Goal: Information Seeking & Learning: Learn about a topic

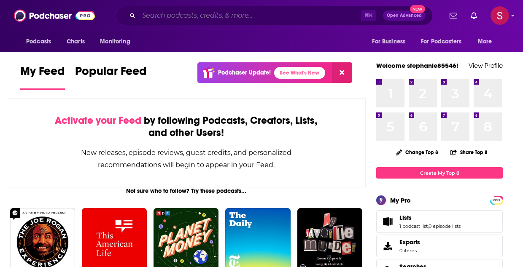
click at [178, 12] on input "Search podcasts, credits, & more..." at bounding box center [250, 15] width 222 height 13
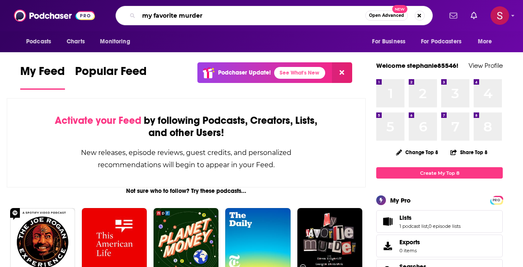
type input "my favorite murder"
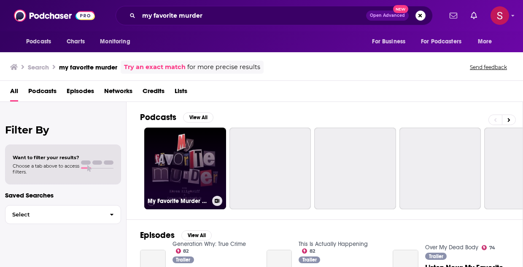
click at [183, 167] on link "My Favorite Murder with [PERSON_NAME] and [US_STATE][PERSON_NAME]" at bounding box center [185, 169] width 82 height 82
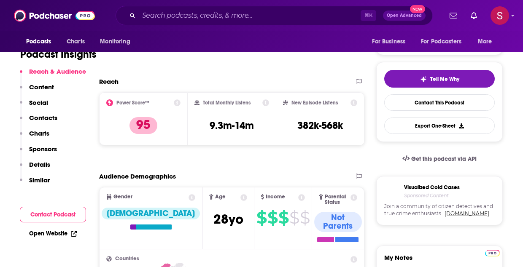
scroll to position [168, 0]
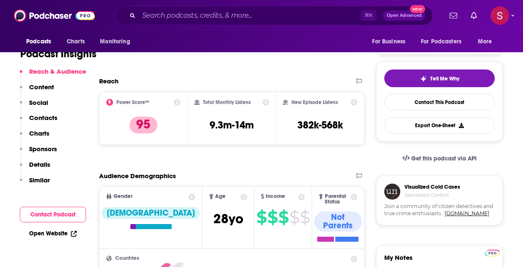
click at [45, 118] on p "Contacts" at bounding box center [43, 118] width 28 height 8
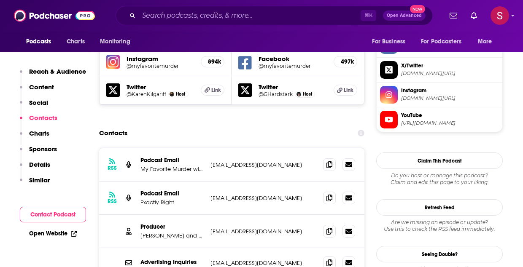
scroll to position [805, 0]
click at [331, 227] on icon at bounding box center [329, 230] width 6 height 7
click at [175, 19] on input "Search podcasts, credits, & more..." at bounding box center [250, 15] width 222 height 13
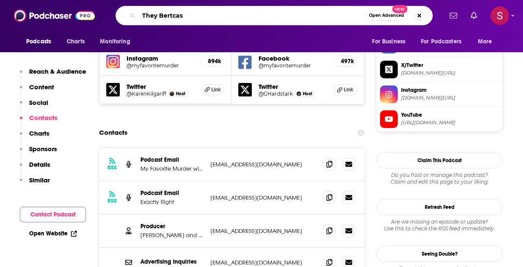
type input "They Bertcast"
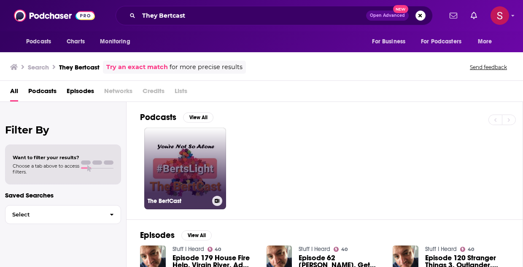
click at [183, 154] on link "The BertCast" at bounding box center [185, 169] width 82 height 82
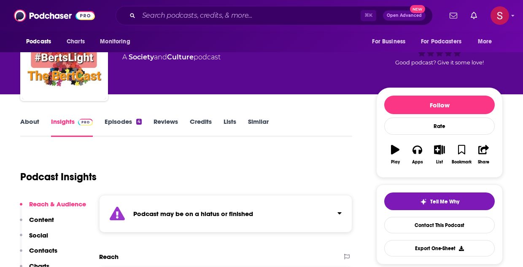
scroll to position [30, 0]
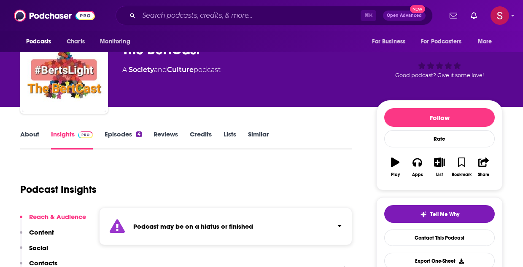
click at [124, 136] on link "Episodes 4" at bounding box center [123, 139] width 37 height 19
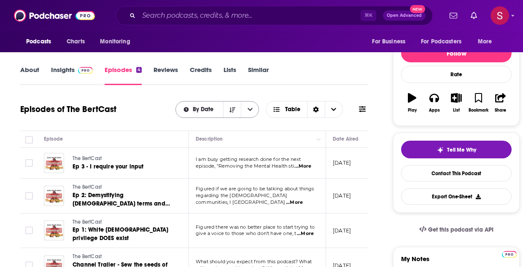
click at [207, 108] on span "By Date" at bounding box center [205, 110] width 24 height 6
click at [53, 43] on button "Podcasts" at bounding box center [41, 42] width 42 height 16
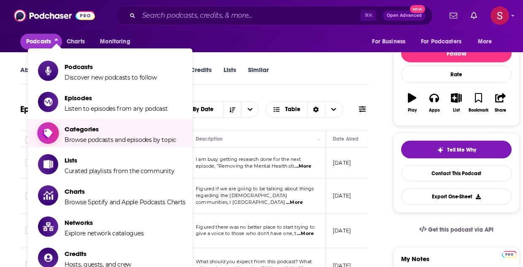
click at [102, 140] on span "Browse podcasts and episodes by topic" at bounding box center [121, 140] width 112 height 8
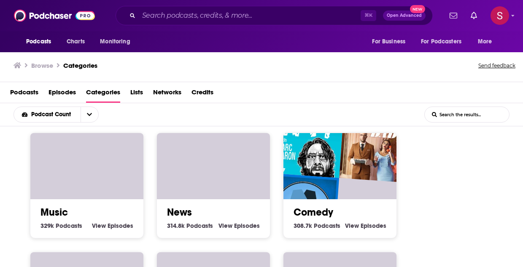
scroll to position [374, 0]
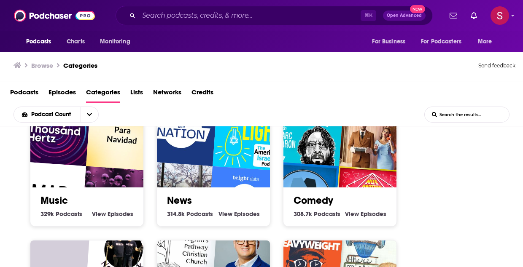
click at [335, 154] on img "WTF with Marc Maron Podcast" at bounding box center [308, 130] width 73 height 73
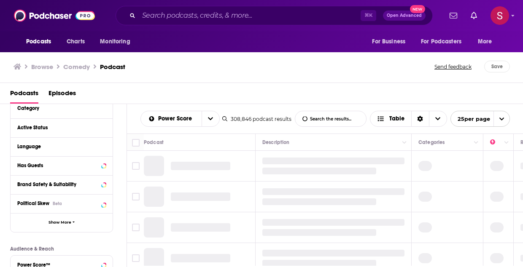
scroll to position [89, 0]
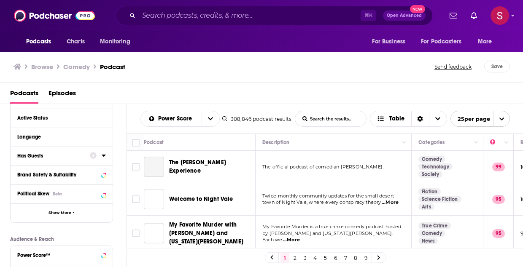
click at [36, 155] on div "Has Guests" at bounding box center [50, 156] width 67 height 6
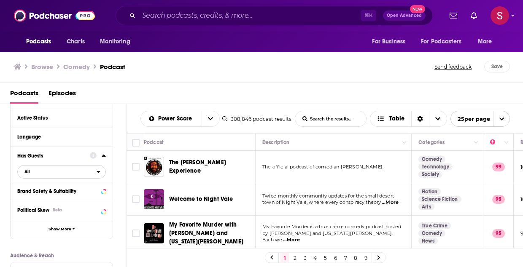
click at [57, 173] on span "All" at bounding box center [57, 171] width 79 height 11
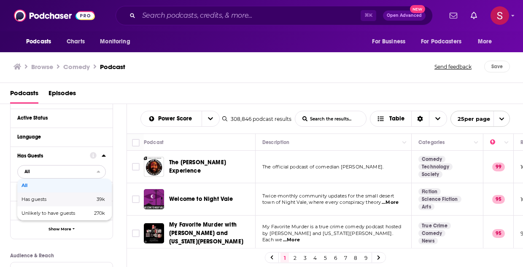
click at [44, 204] on div "Has guests 39k" at bounding box center [64, 200] width 94 height 14
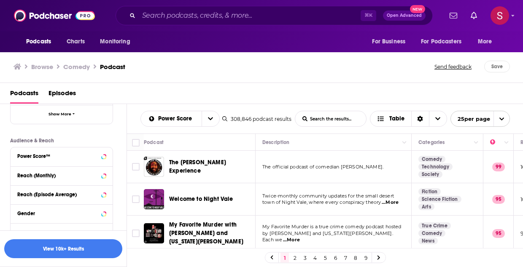
scroll to position [207, 0]
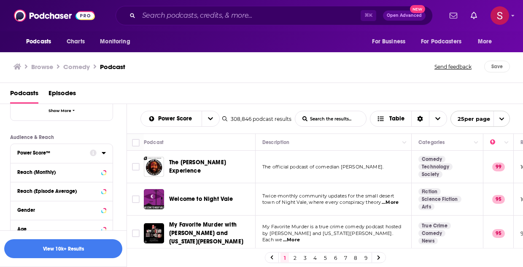
click at [71, 152] on div "Power Score™" at bounding box center [50, 153] width 67 height 6
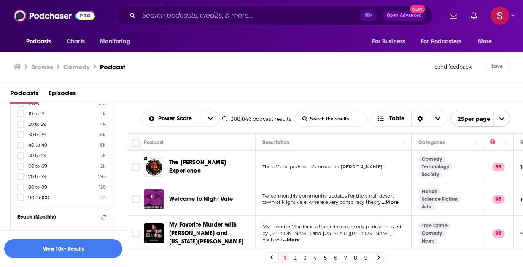
scroll to position [284, 0]
click at [20, 183] on icon at bounding box center [20, 183] width 5 height 5
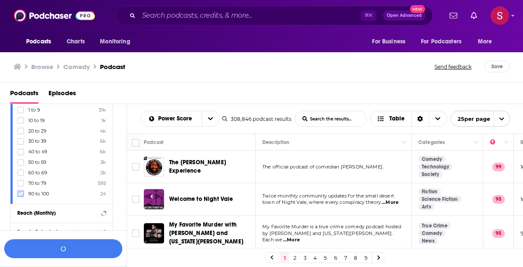
click at [21, 194] on icon at bounding box center [20, 194] width 5 height 4
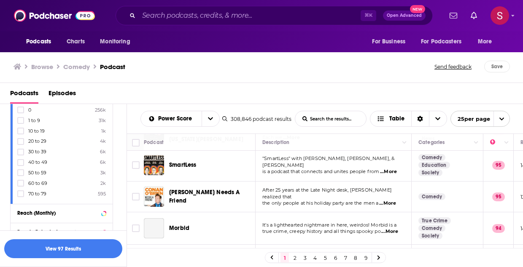
scroll to position [103, 0]
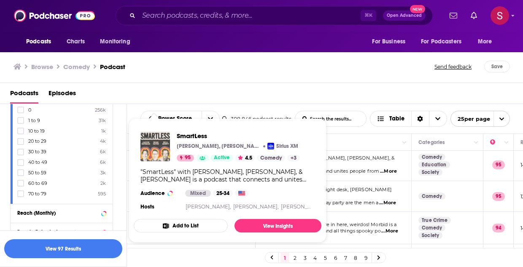
click at [158, 143] on img "SmartLess" at bounding box center [155, 147] width 30 height 30
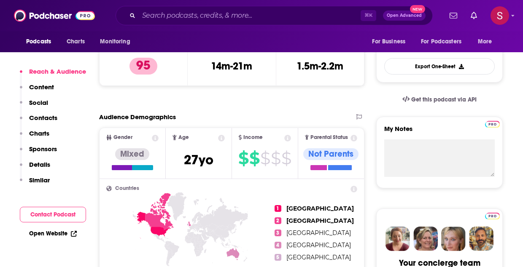
scroll to position [228, 0]
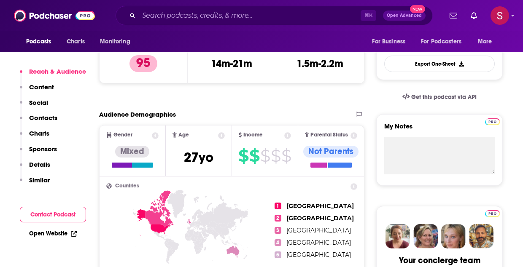
click at [41, 118] on p "Contacts" at bounding box center [43, 118] width 28 height 8
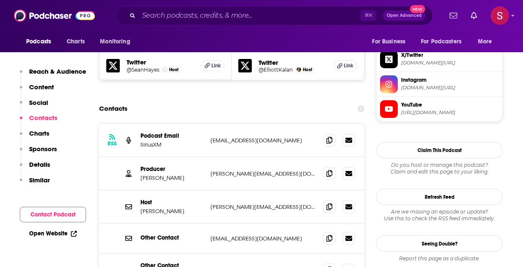
scroll to position [827, 0]
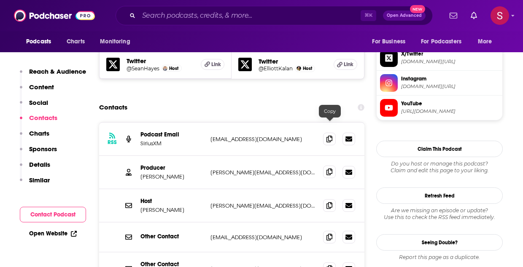
click at [331, 169] on icon at bounding box center [329, 172] width 6 height 7
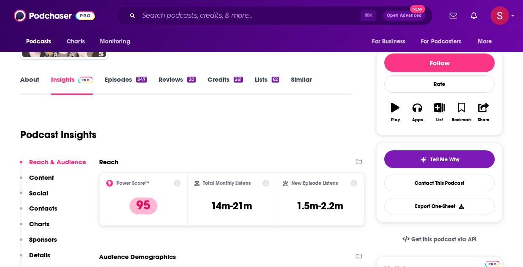
scroll to position [0, 0]
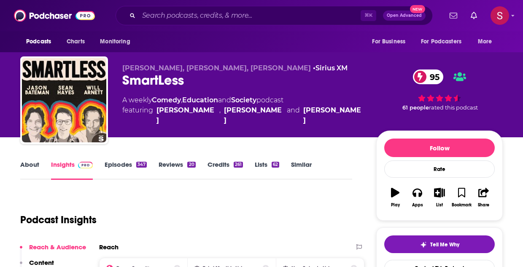
click at [125, 165] on link "Episodes 347" at bounding box center [126, 170] width 42 height 19
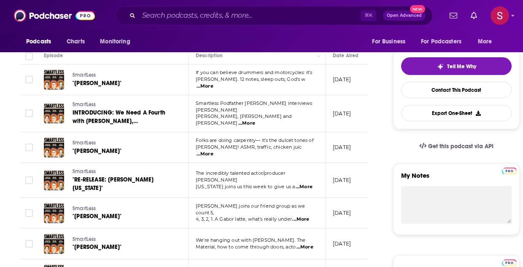
scroll to position [181, 0]
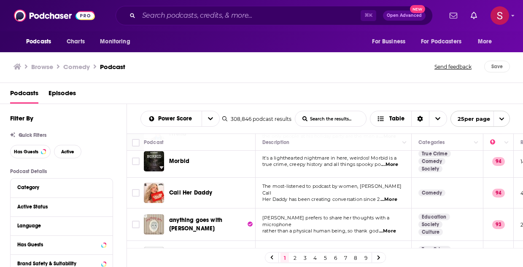
scroll to position [184, 0]
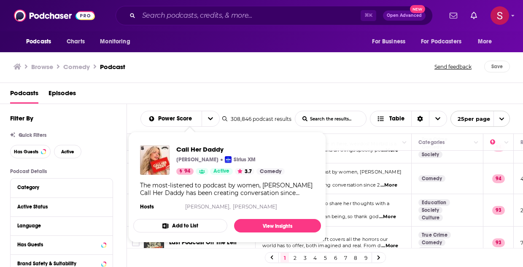
click at [193, 179] on div "Call Her Daddy [PERSON_NAME] Sirius XM 94 Active 3.7 Comedy The most-listened t…" at bounding box center [227, 179] width 188 height 81
click at [207, 150] on span "Call Her Daddy" at bounding box center [230, 149] width 108 height 8
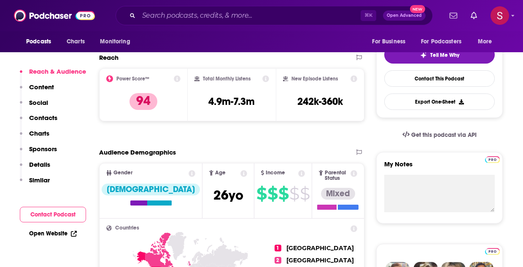
scroll to position [190, 0]
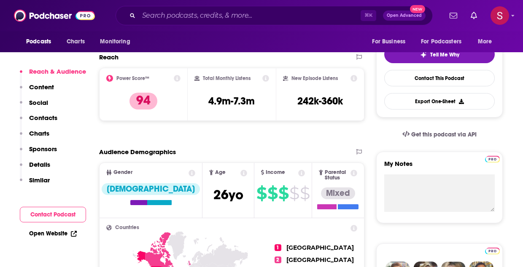
click at [45, 116] on p "Contacts" at bounding box center [43, 118] width 28 height 8
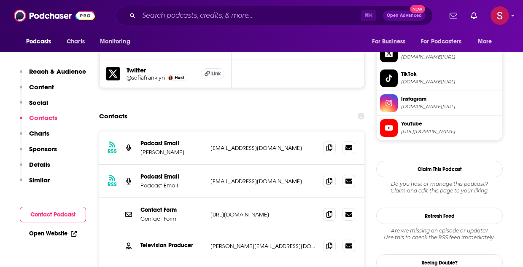
scroll to position [836, 0]
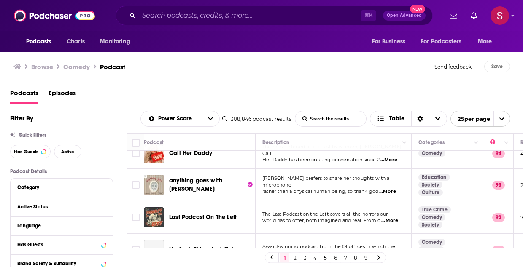
scroll to position [210, 0]
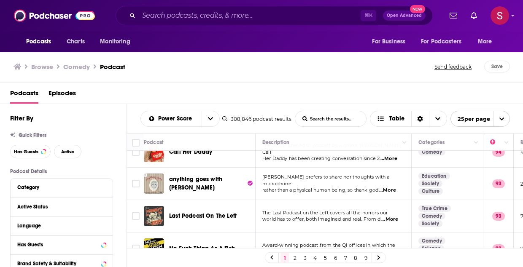
click at [393, 187] on span "...More" at bounding box center [387, 190] width 17 height 7
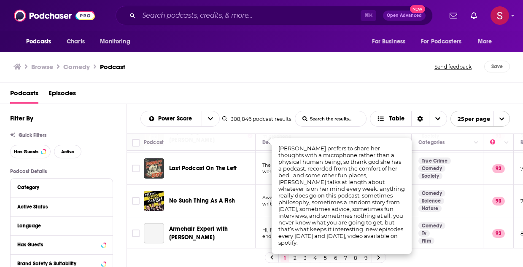
scroll to position [261, 0]
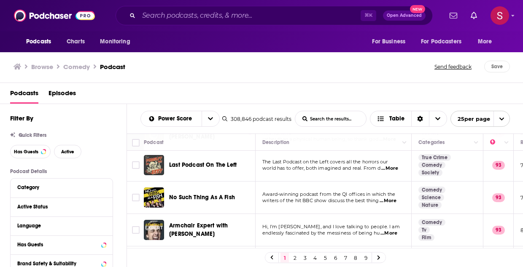
click at [393, 167] on span "...More" at bounding box center [389, 168] width 17 height 7
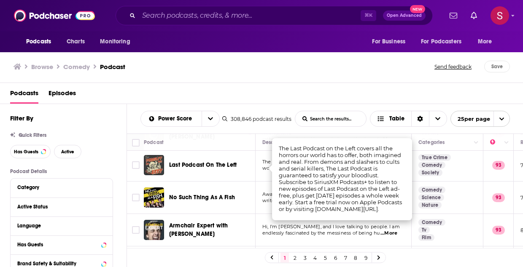
click at [261, 178] on td "The Last Podcast on the Left covers all the horrors our world has to offer, bot…" at bounding box center [334, 165] width 156 height 32
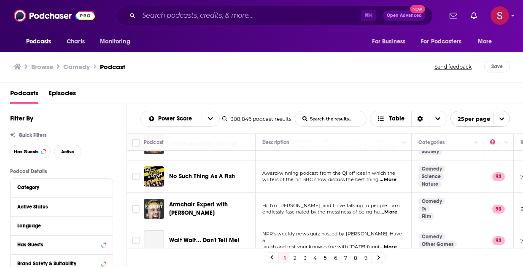
scroll to position [288, 0]
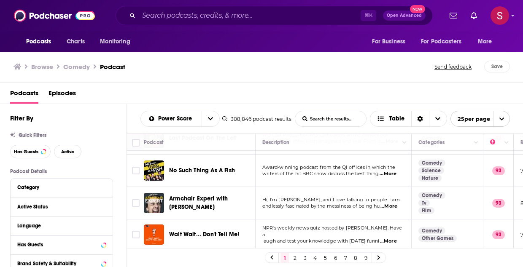
click at [388, 171] on span "...More" at bounding box center [388, 174] width 17 height 7
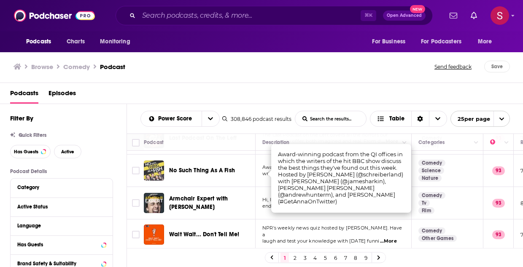
click at [159, 175] on img "No Such Thing As A Fish" at bounding box center [154, 171] width 20 height 20
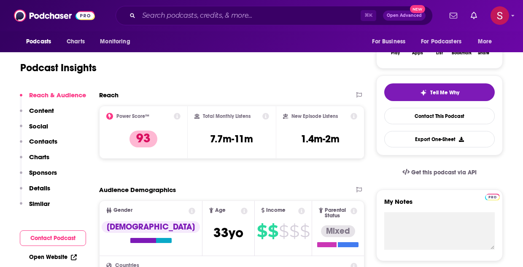
scroll to position [153, 0]
click at [44, 140] on p "Contacts" at bounding box center [43, 141] width 28 height 8
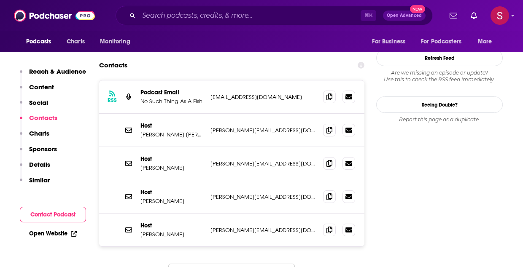
scroll to position [893, 0]
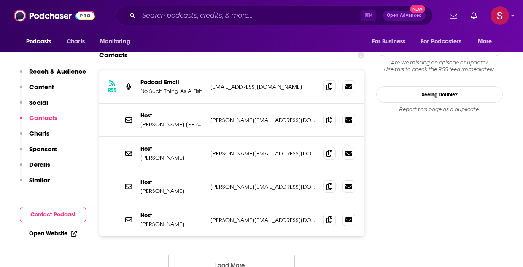
click at [236, 254] on button "Load More..." at bounding box center [231, 265] width 127 height 23
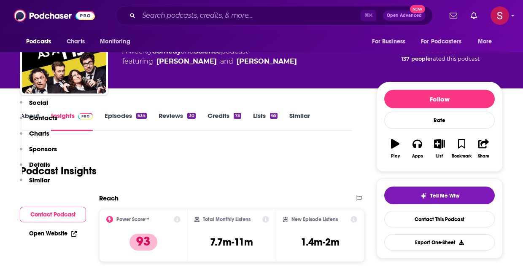
scroll to position [0, 0]
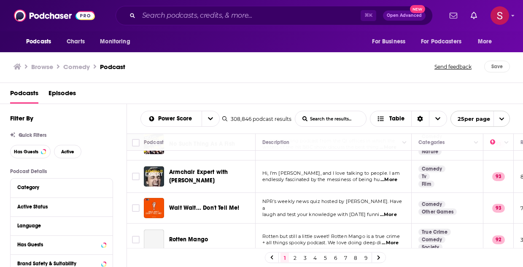
scroll to position [333, 0]
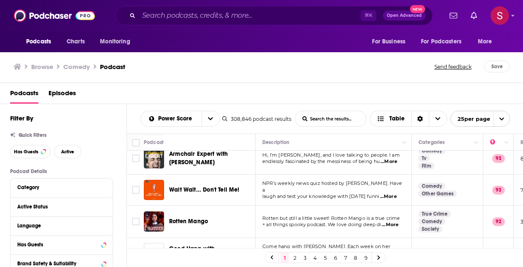
click at [394, 195] on span "...More" at bounding box center [388, 197] width 17 height 7
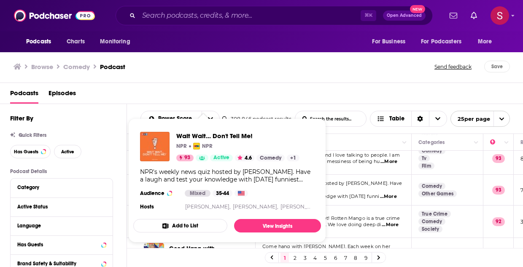
click at [158, 145] on img "Wait Wait... Don't Tell Me!" at bounding box center [155, 147] width 30 height 30
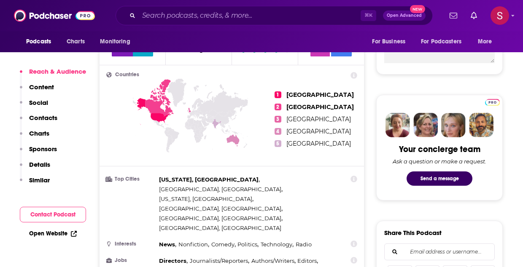
scroll to position [339, 0]
click at [42, 115] on p "Contacts" at bounding box center [43, 118] width 28 height 8
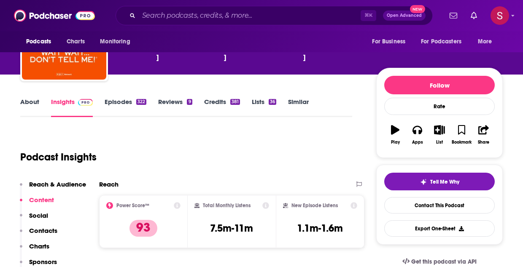
scroll to position [64, 0]
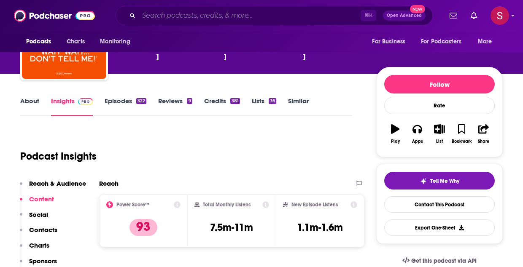
click at [167, 15] on input "Search podcasts, credits, & more..." at bounding box center [250, 15] width 222 height 13
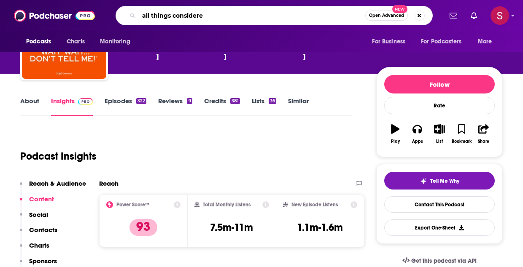
type input "all things considered"
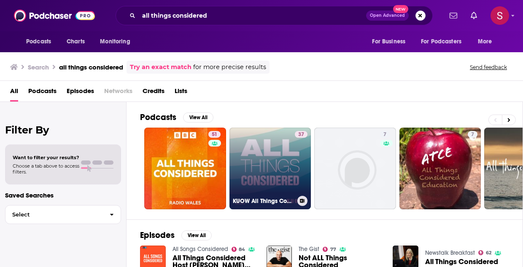
click at [266, 168] on link "37 KUOW All Things Considered" at bounding box center [270, 169] width 82 height 82
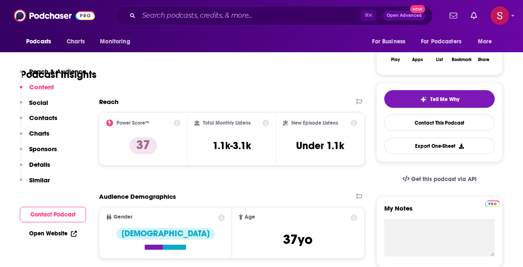
scroll to position [67, 0]
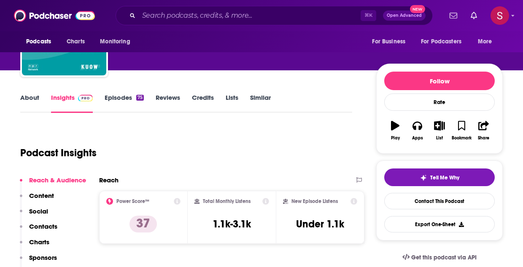
click at [124, 95] on link "Episodes 75" at bounding box center [124, 103] width 39 height 19
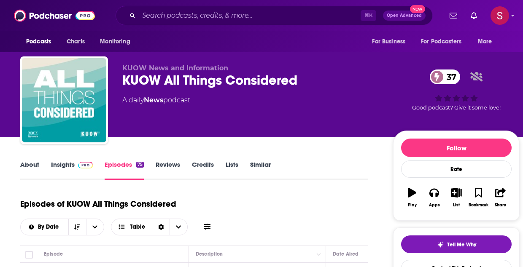
scroll to position [170, 0]
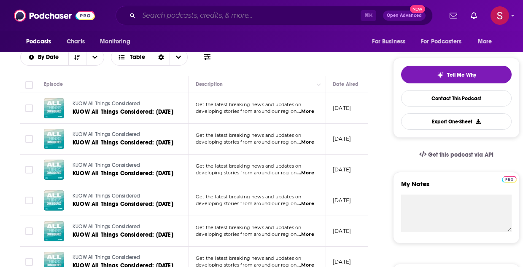
click at [158, 16] on input "Search podcasts, credits, & more..." at bounding box center [250, 15] width 222 height 13
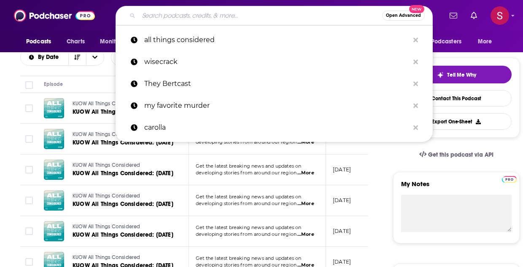
paste input "Snap Judgment"
type input "Snap Judgment"
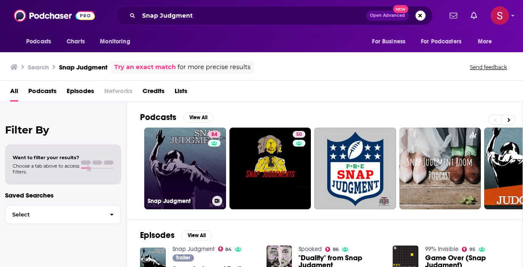
click at [181, 166] on link "84 Snap Judgment" at bounding box center [185, 169] width 82 height 82
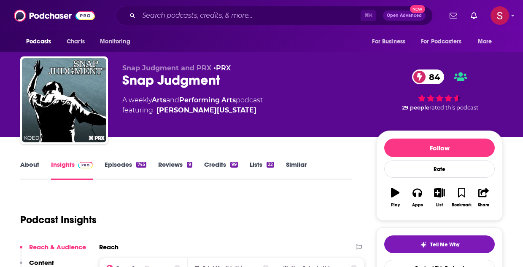
click at [119, 164] on link "Episodes 745" at bounding box center [126, 170] width 42 height 19
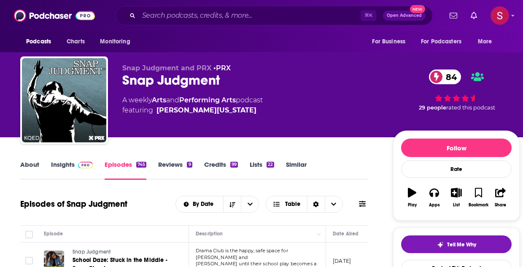
click at [32, 167] on link "About" at bounding box center [29, 170] width 19 height 19
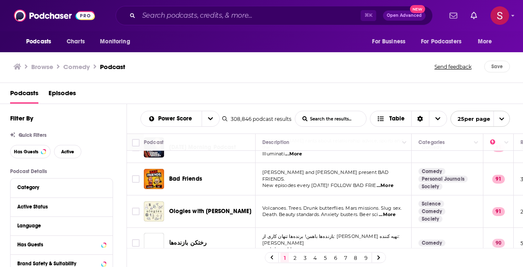
scroll to position [510, 0]
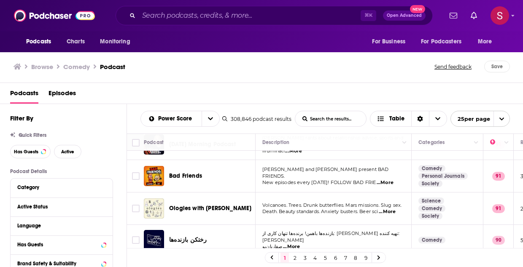
click at [393, 180] on span "...More" at bounding box center [385, 183] width 17 height 7
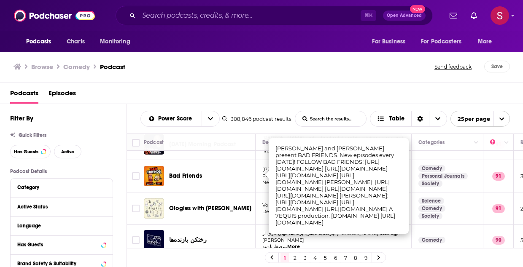
click at [211, 180] on div "Bad Friends" at bounding box center [213, 176] width 88 height 20
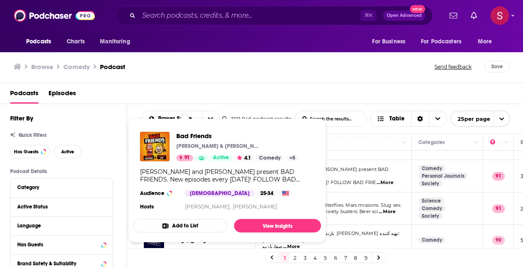
click at [351, 180] on span "New episodes every [DATE]! FOLLOW BAD FRIE" at bounding box center [318, 183] width 113 height 6
click at [182, 172] on div "[PERSON_NAME] and [PERSON_NAME] present BAD FRIENDS. New episodes every [DATE]!…" at bounding box center [227, 175] width 174 height 15
click at [349, 170] on span "[PERSON_NAME] and [PERSON_NAME] present BAD FRIENDS." at bounding box center [325, 173] width 126 height 13
click at [154, 149] on img "Bad Friends" at bounding box center [155, 147] width 30 height 30
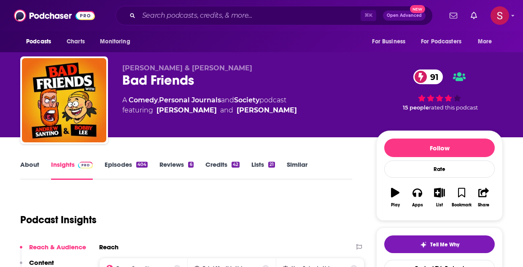
click at [35, 172] on link "About" at bounding box center [29, 170] width 19 height 19
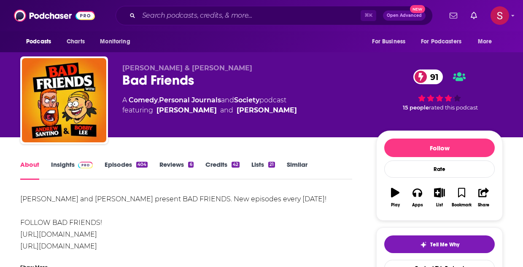
click at [131, 166] on link "Episodes 404" at bounding box center [126, 170] width 43 height 19
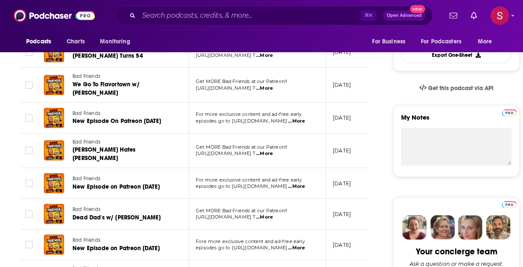
scroll to position [257, 0]
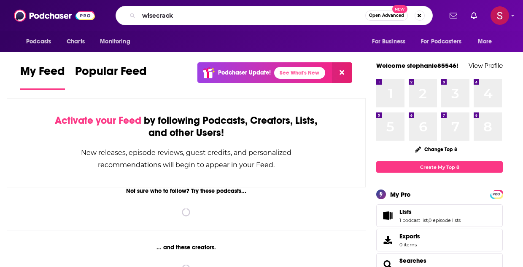
type input "wisecrack"
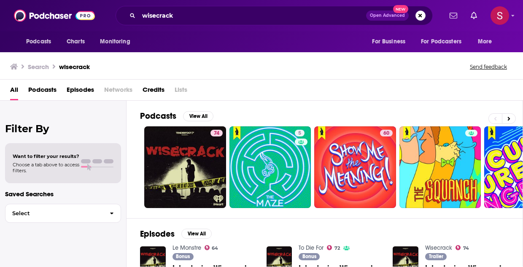
click at [82, 88] on span "Episodes" at bounding box center [80, 91] width 27 height 17
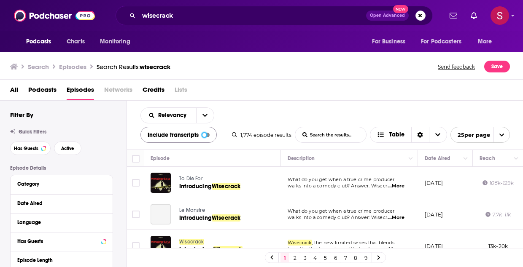
click at [203, 133] on div at bounding box center [204, 135] width 4 height 4
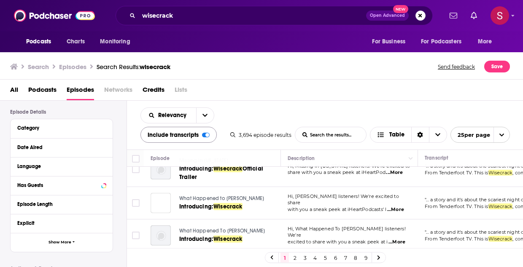
scroll to position [28, 0]
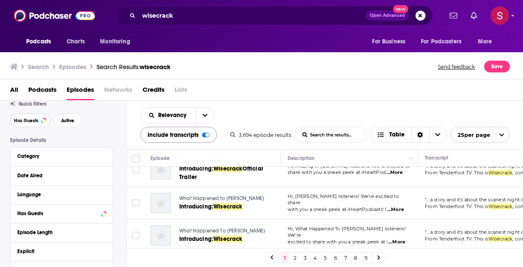
click at [28, 122] on span "Has Guests" at bounding box center [26, 121] width 24 height 5
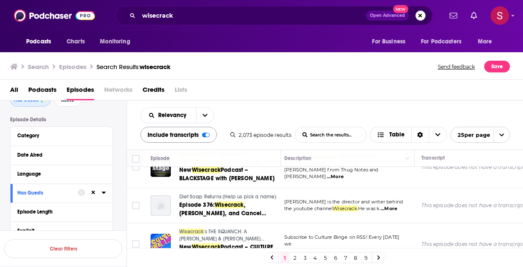
scroll to position [312, 3]
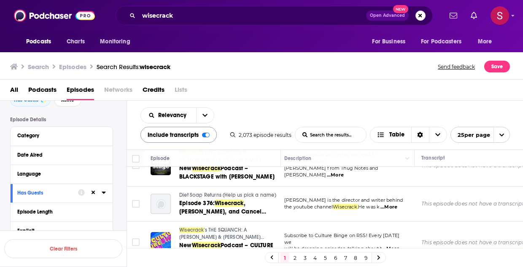
click at [324, 135] on input "List Search Input" at bounding box center [330, 134] width 71 height 15
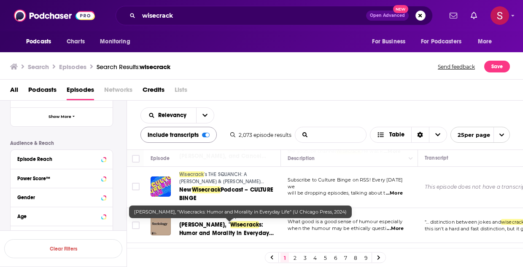
scroll to position [183, 0]
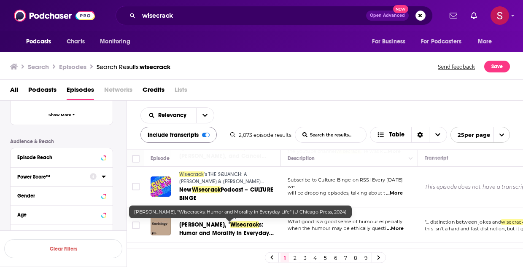
click at [43, 176] on div "Power Score™" at bounding box center [50, 177] width 67 height 6
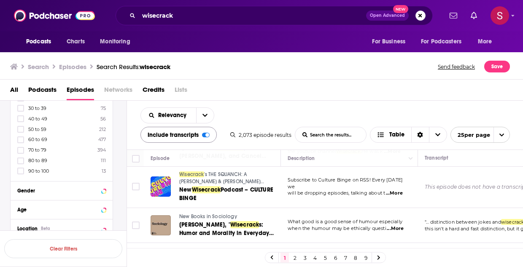
scroll to position [296, 0]
click at [22, 170] on icon at bounding box center [20, 172] width 5 height 4
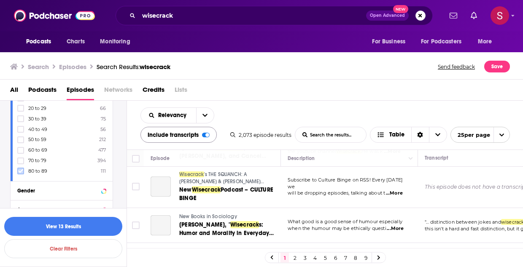
click at [22, 170] on icon at bounding box center [20, 172] width 5 height 4
click at [21, 171] on icon at bounding box center [20, 172] width 5 height 4
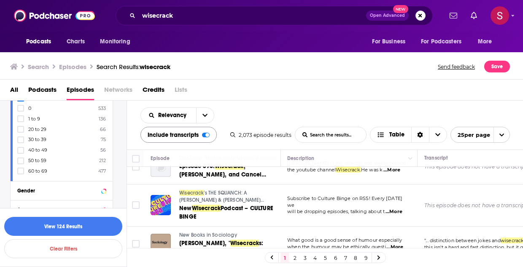
scroll to position [350, 0]
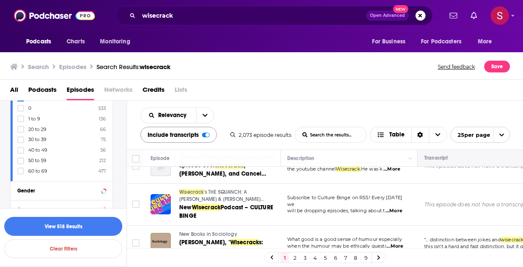
click at [440, 157] on button "Move" at bounding box center [484, 157] width 123 height 10
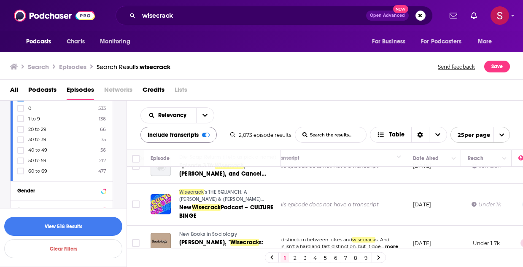
scroll to position [350, 160]
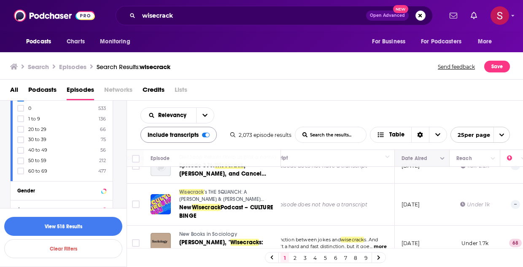
click at [440, 157] on icon "Column Actions" at bounding box center [442, 158] width 4 height 5
click at [199, 116] on div at bounding box center [261, 133] width 523 height 267
click at [205, 111] on button "open menu" at bounding box center [205, 115] width 18 height 15
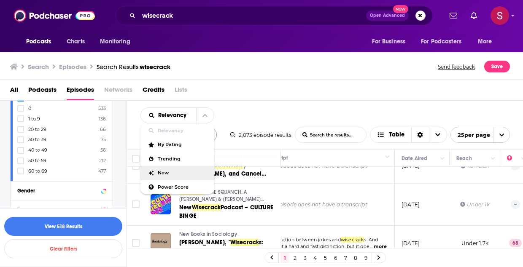
click at [174, 174] on span "New" at bounding box center [183, 173] width 50 height 5
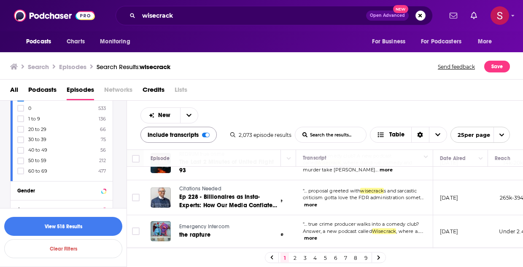
scroll to position [362, 122]
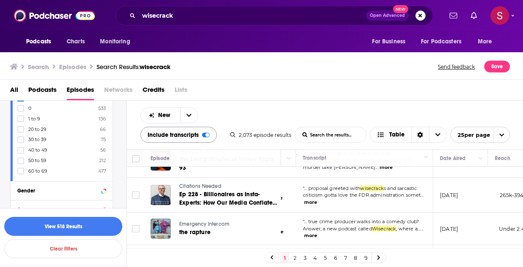
click at [334, 219] on span "... true crime producer walks into a comedy club? Answer, a new podcast called" at bounding box center [361, 225] width 116 height 13
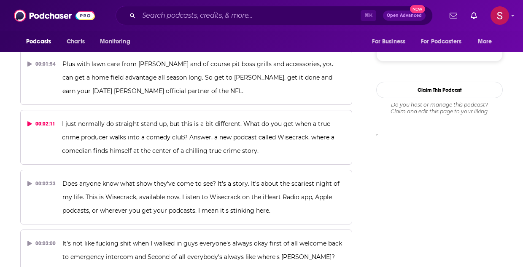
scroll to position [680, 0]
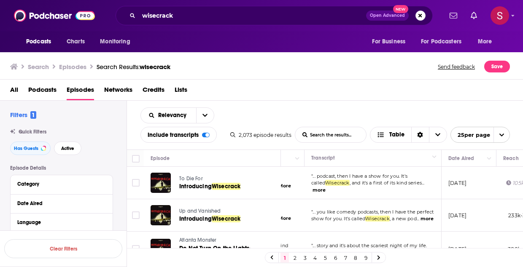
scroll to position [0, 118]
click at [208, 114] on button "open menu" at bounding box center [205, 115] width 18 height 15
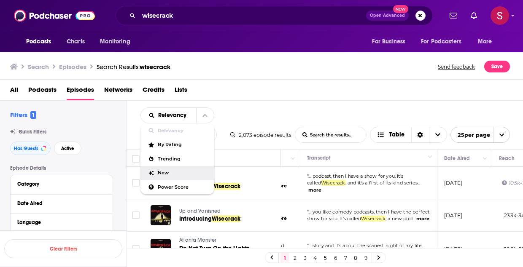
click at [179, 173] on span "New" at bounding box center [183, 173] width 50 height 5
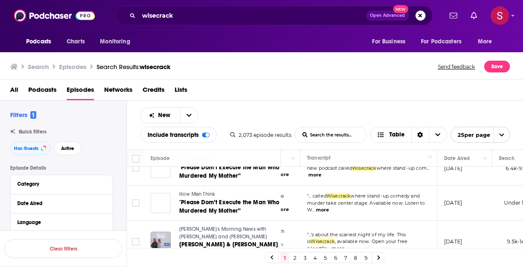
scroll to position [675, 118]
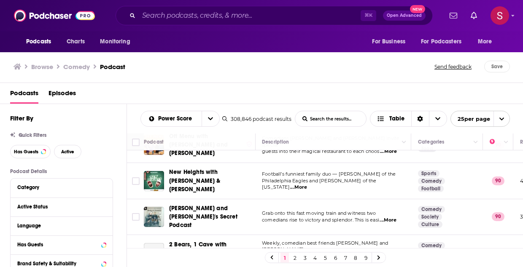
scroll to position [704, 0]
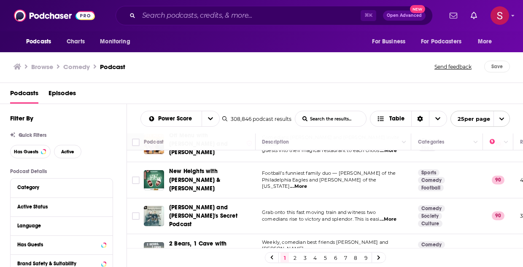
click at [307, 183] on span "...More" at bounding box center [298, 186] width 17 height 7
click at [243, 181] on td "New Heights with [PERSON_NAME] & [PERSON_NAME]" at bounding box center [200, 180] width 112 height 36
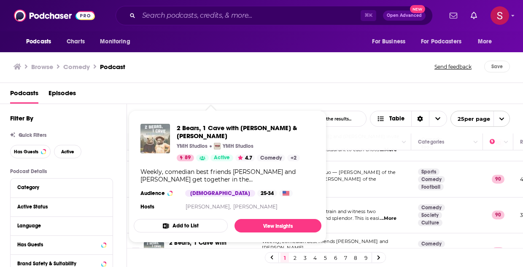
click at [151, 145] on img "2 Bears, 1 Cave with Tom Segura & Bert Kreischer" at bounding box center [155, 139] width 30 height 30
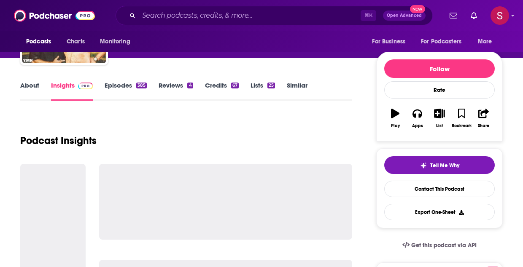
scroll to position [80, 0]
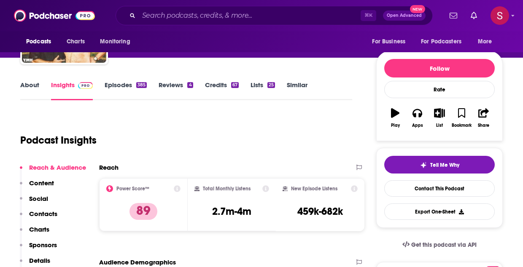
click at [48, 213] on p "Contacts" at bounding box center [43, 214] width 28 height 8
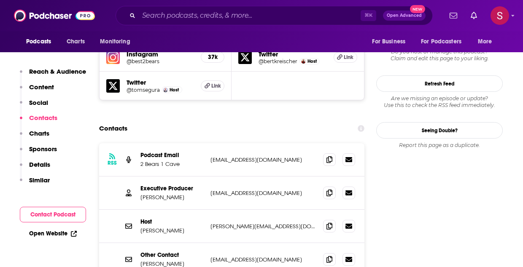
scroll to position [784, 0]
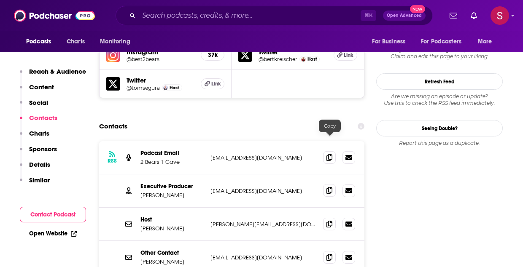
click at [329, 187] on icon at bounding box center [329, 190] width 6 height 7
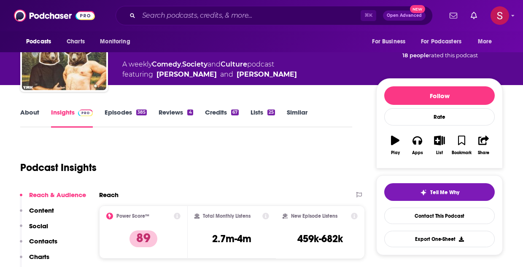
scroll to position [0, 0]
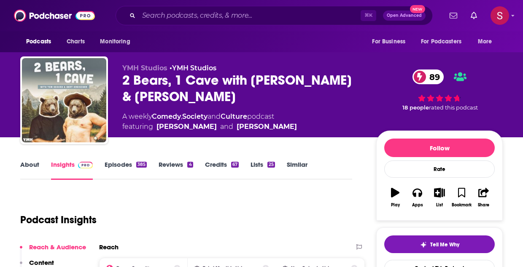
click at [127, 164] on link "Episodes 385" at bounding box center [126, 170] width 42 height 19
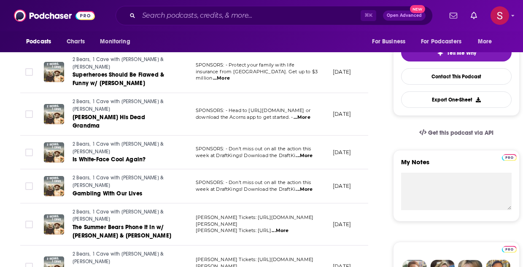
scroll to position [193, 0]
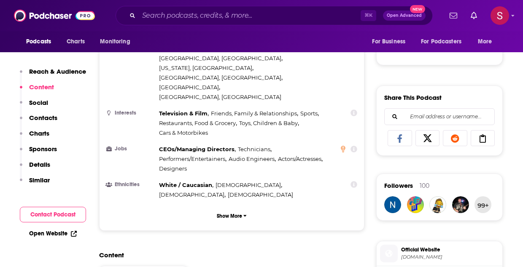
scroll to position [588, 0]
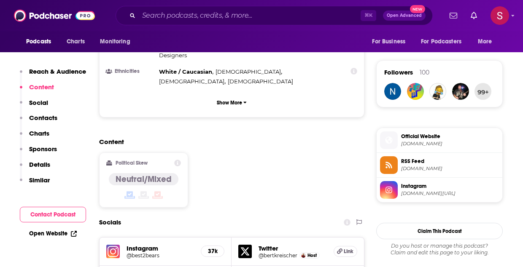
click at [48, 118] on p "Contacts" at bounding box center [43, 118] width 28 height 8
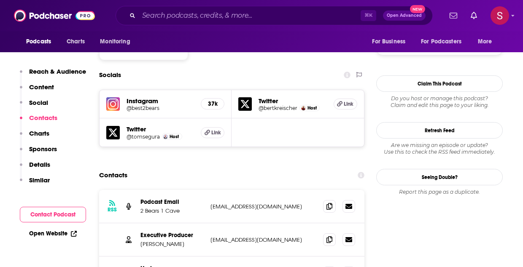
scroll to position [734, 0]
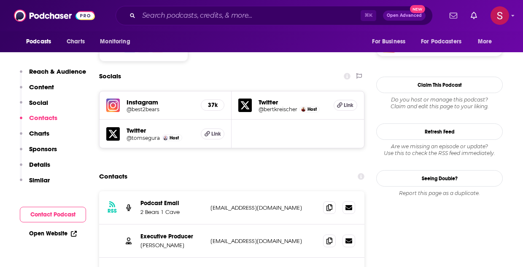
click at [332, 225] on div "Executive Producer Nadav Itzkowitz nadav@ymhstudios.com nadav@ymhstudios.com" at bounding box center [231, 241] width 265 height 33
click at [331, 234] on span at bounding box center [329, 240] width 13 height 13
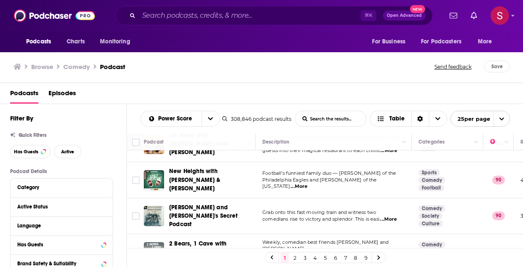
scroll to position [705, 0]
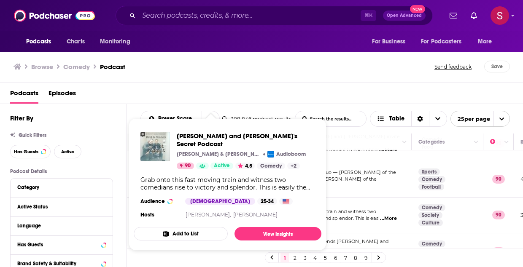
click at [150, 151] on img "Matt and Shane's Secret Podcast" at bounding box center [155, 147] width 30 height 30
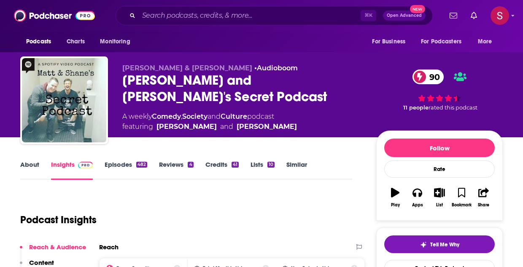
click at [32, 165] on link "About" at bounding box center [29, 170] width 19 height 19
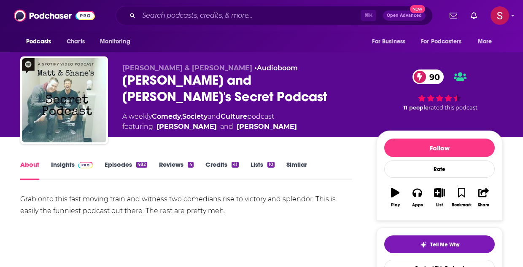
click at [126, 166] on link "Episodes 482" at bounding box center [126, 170] width 43 height 19
click at [74, 163] on link "Insights" at bounding box center [72, 170] width 42 height 19
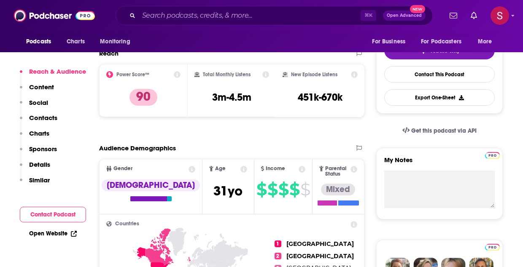
scroll to position [194, 0]
click at [49, 115] on p "Contacts" at bounding box center [43, 118] width 28 height 8
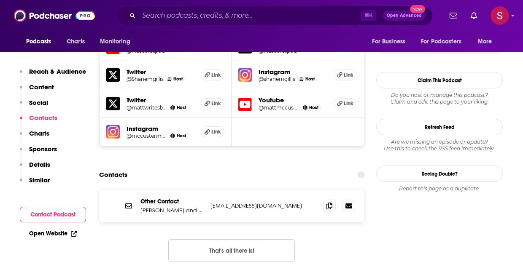
scroll to position [764, 0]
click at [330, 202] on icon at bounding box center [329, 205] width 6 height 7
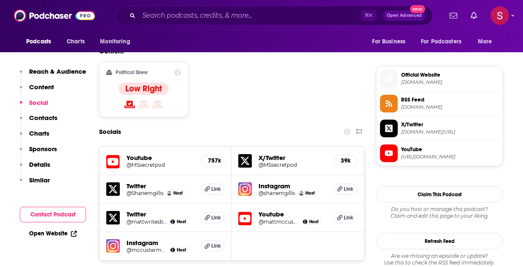
scroll to position [651, 0]
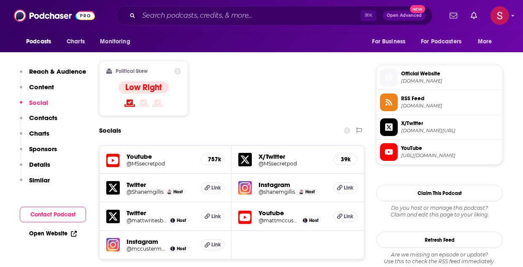
click at [273, 153] on h5 "X/Twitter" at bounding box center [293, 157] width 68 height 8
click at [244, 153] on icon at bounding box center [244, 159] width 13 height 13
click at [144, 153] on h5 "Youtube" at bounding box center [160, 157] width 67 height 8
click at [115, 153] on icon at bounding box center [112, 161] width 13 height 16
click at [32, 15] on img at bounding box center [54, 16] width 81 height 16
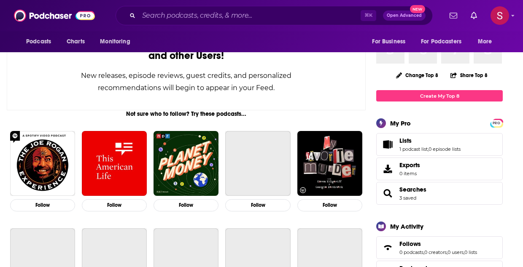
scroll to position [78, 0]
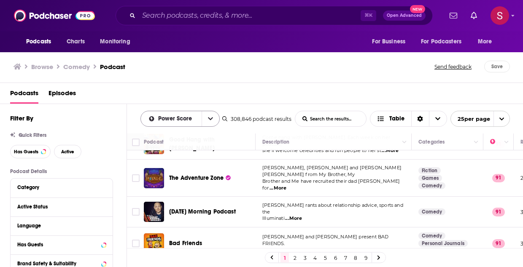
scroll to position [442, 0]
click at [293, 215] on span "...More" at bounding box center [293, 218] width 17 height 7
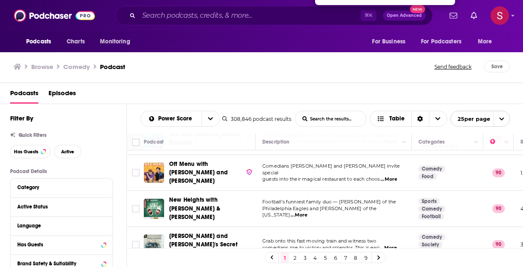
scroll to position [676, 0]
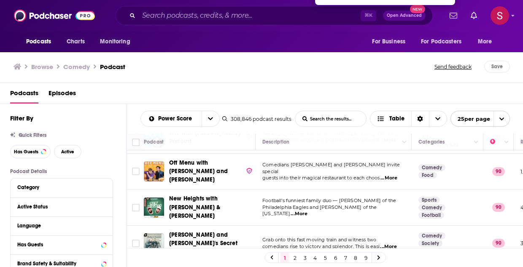
click at [372, 198] on span "Football’s funniest family duo — [PERSON_NAME] of the" at bounding box center [329, 201] width 134 height 6
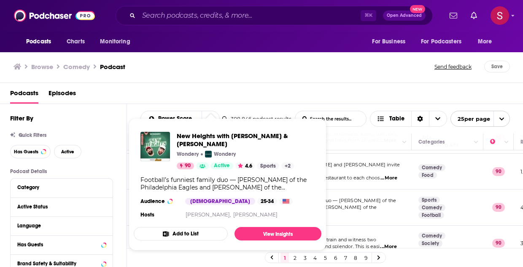
click at [357, 190] on td "Football’s funniest family duo — Jason Kelce of the Philadelphia Eagles and Tra…" at bounding box center [334, 208] width 156 height 36
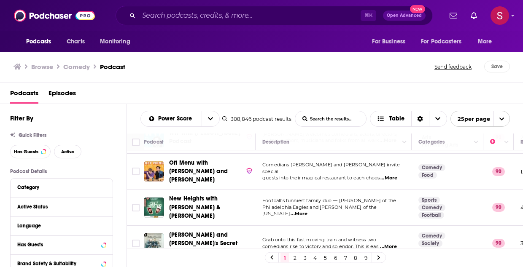
scroll to position [705, 0]
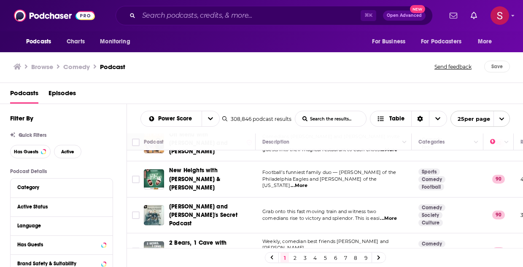
click at [293, 258] on link "2" at bounding box center [295, 258] width 8 height 10
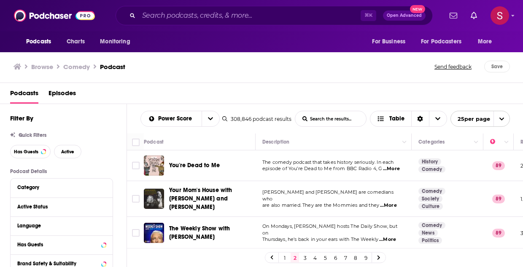
click at [394, 202] on span "...More" at bounding box center [388, 205] width 17 height 7
click at [259, 187] on td "Christina Pazsitzky and Tom Segura are comedians who are also married. They are…" at bounding box center [334, 199] width 156 height 36
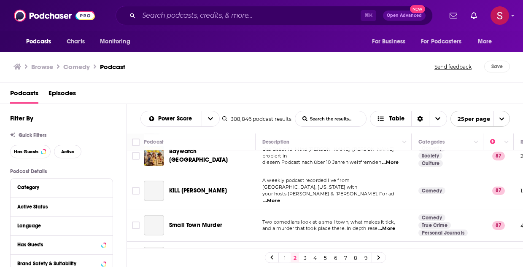
scroll to position [404, 0]
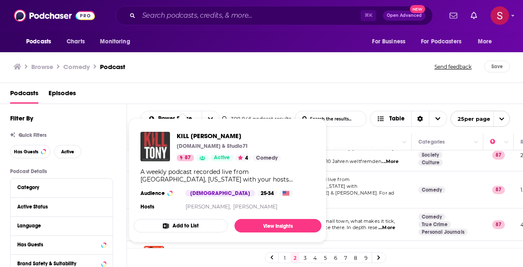
click at [159, 138] on img "KILL TONY" at bounding box center [155, 147] width 30 height 30
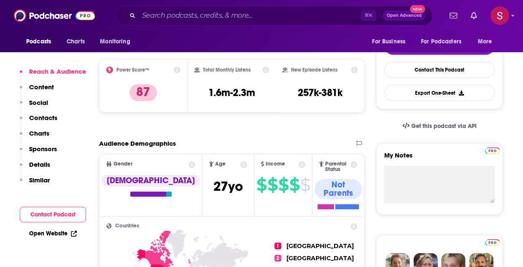
scroll to position [200, 0]
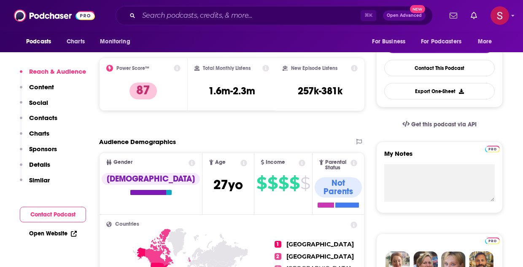
click at [42, 116] on p "Contacts" at bounding box center [43, 118] width 28 height 8
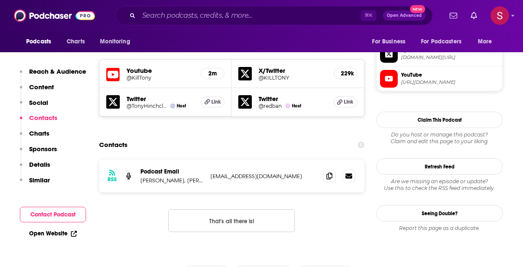
scroll to position [725, 0]
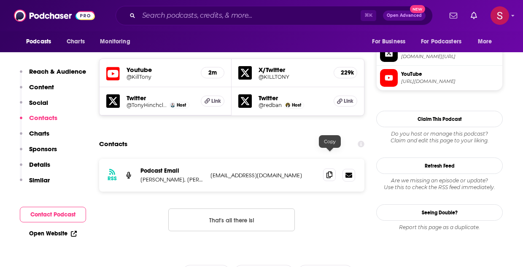
click at [329, 172] on icon at bounding box center [329, 175] width 6 height 7
